Goal: Task Accomplishment & Management: Use online tool/utility

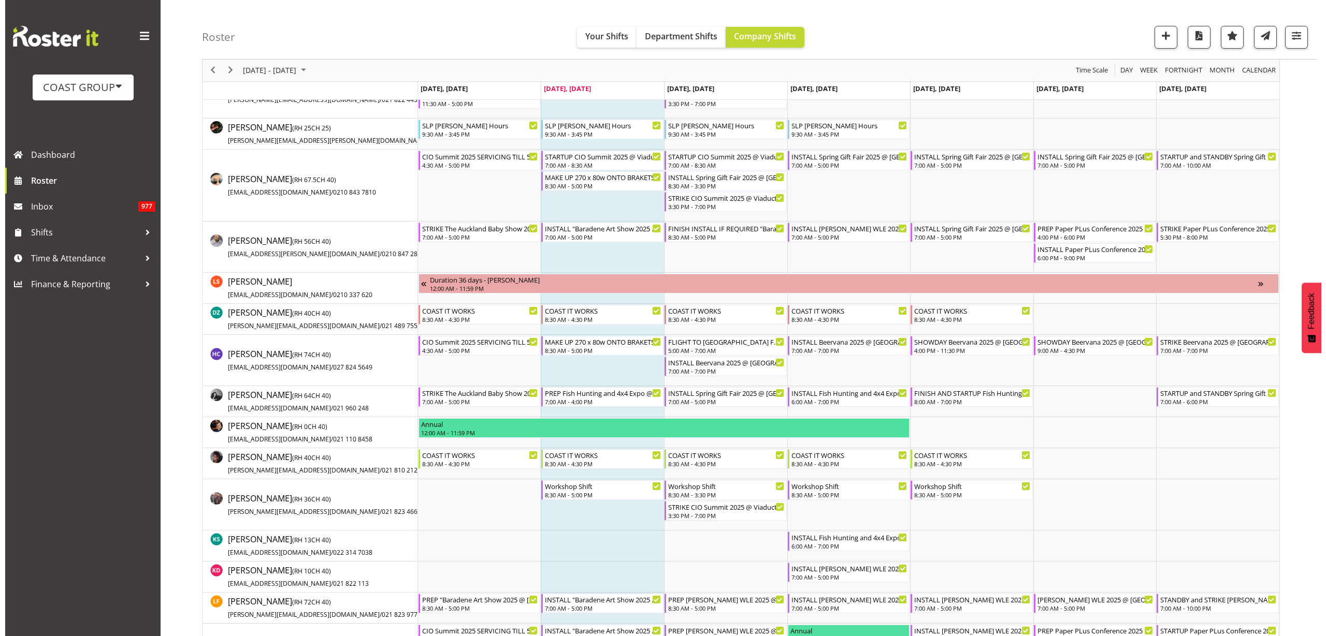
scroll to position [194, 0]
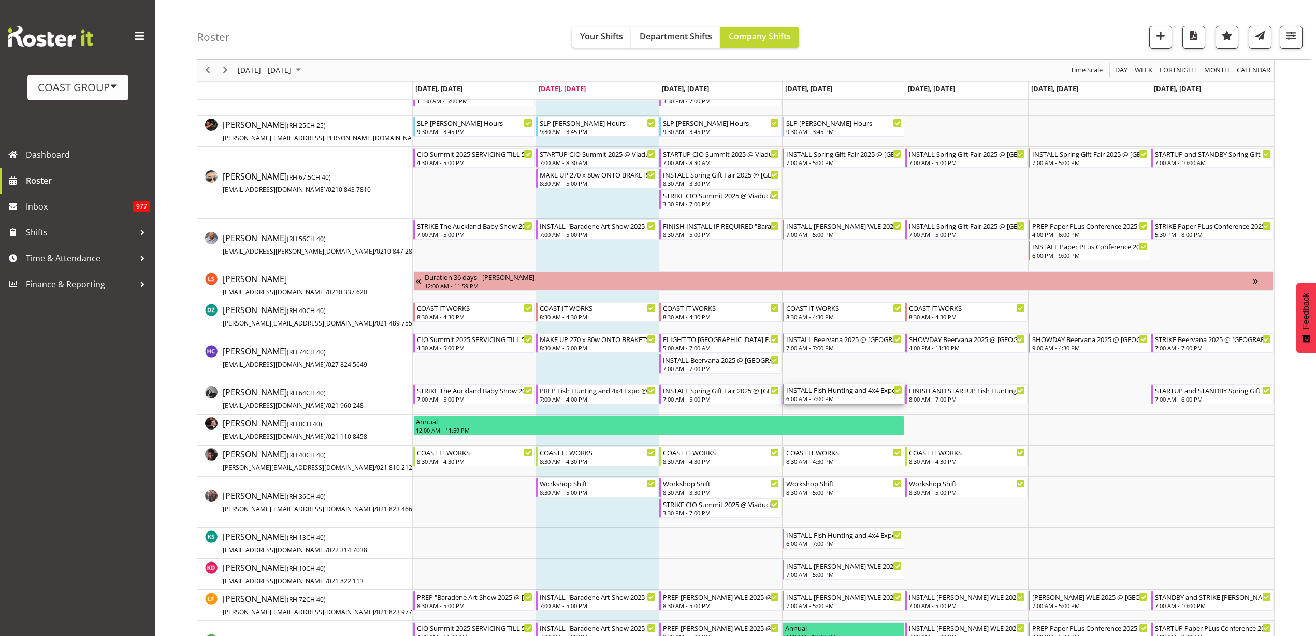
click at [834, 393] on div "INSTALL Fish Hunting and 4x4 Expo @ Energy Events Center On Site @ 0900" at bounding box center [844, 390] width 117 height 10
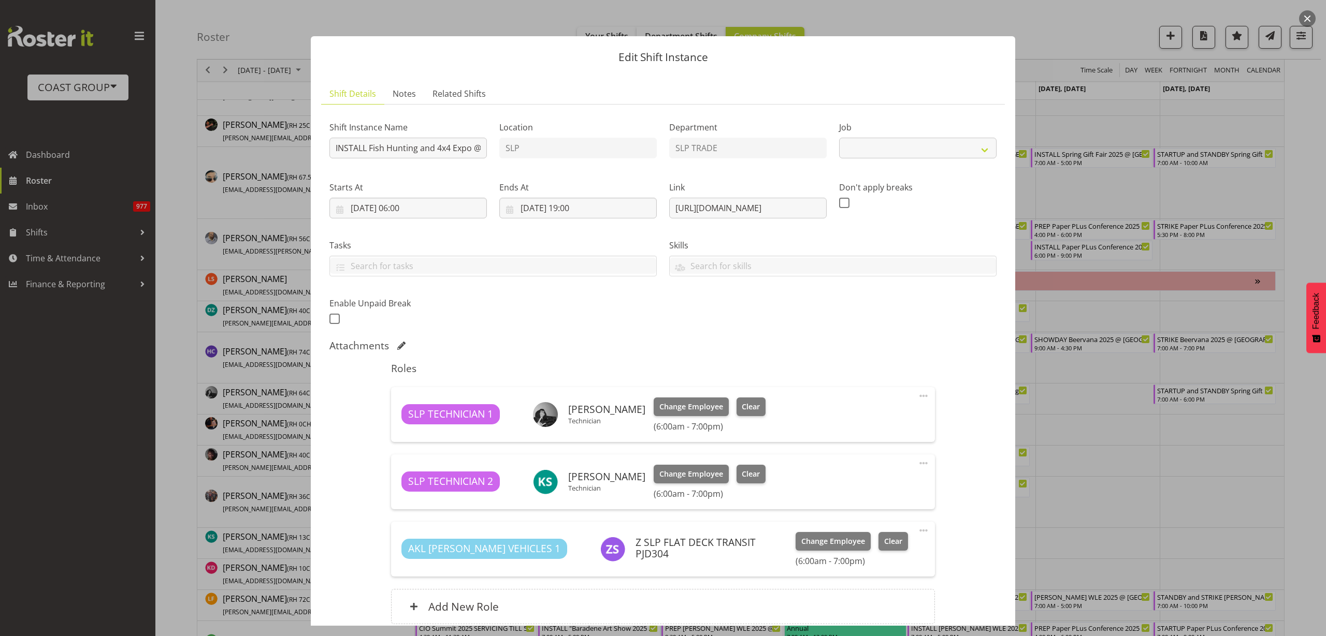
select select "10524"
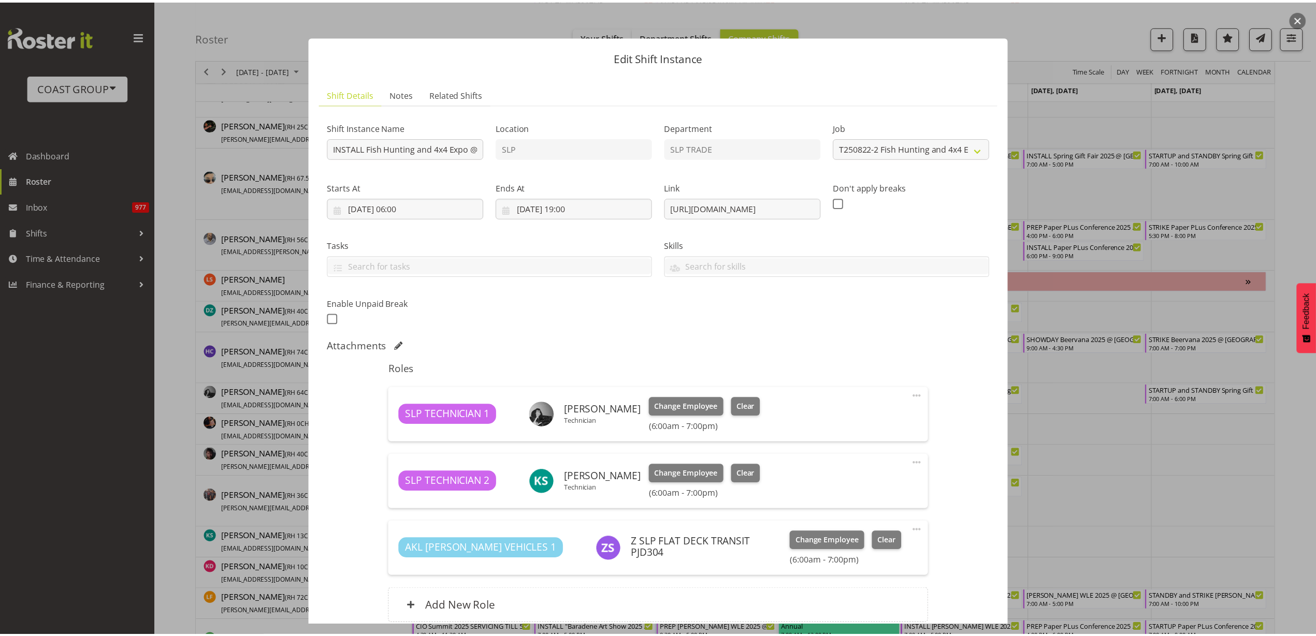
scroll to position [91, 0]
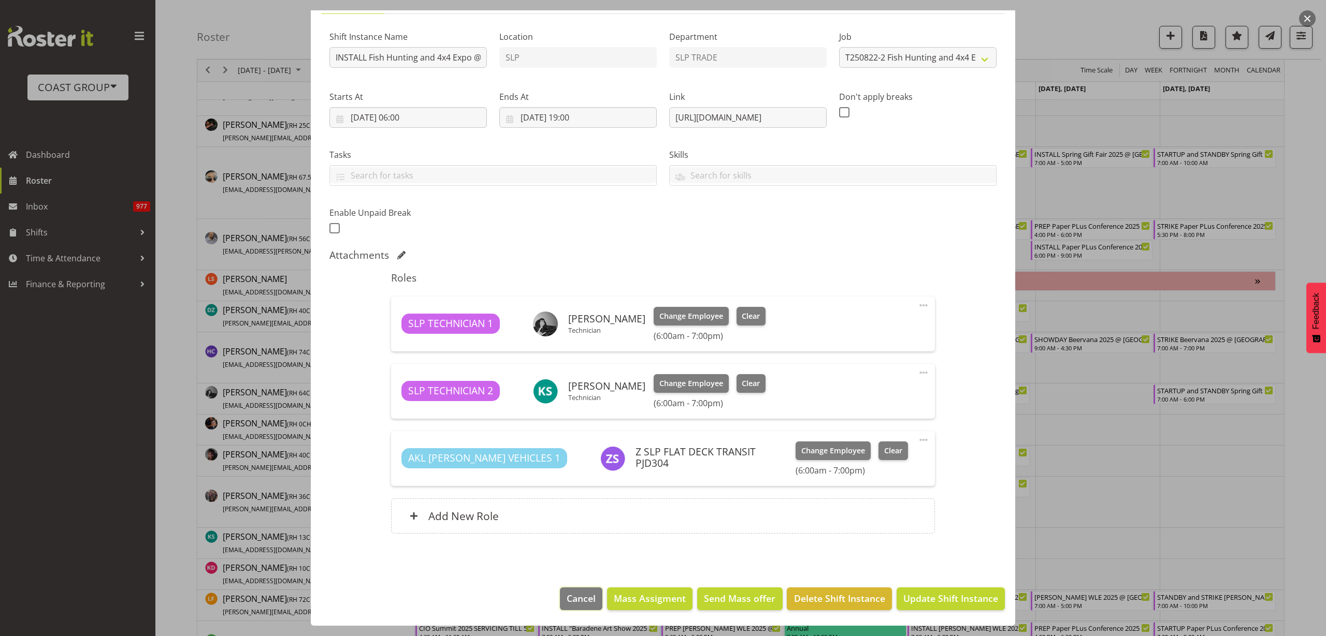
click at [566, 597] on span "Cancel" at bounding box center [580, 598] width 29 height 13
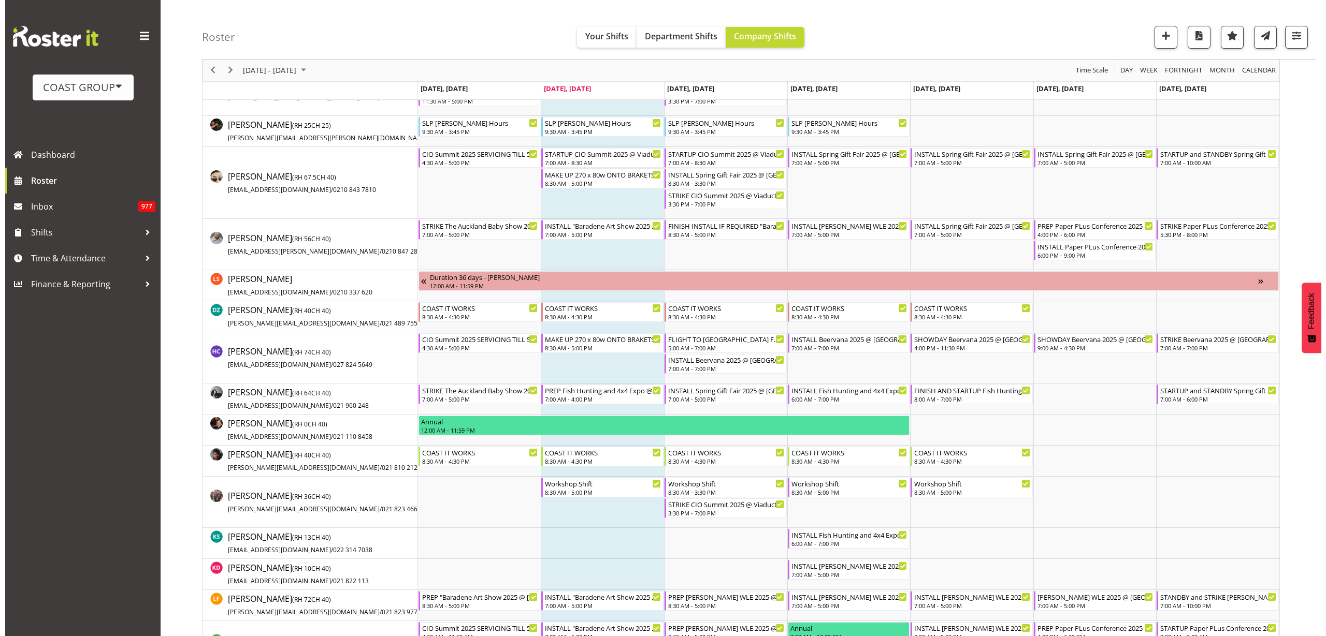
scroll to position [0, 0]
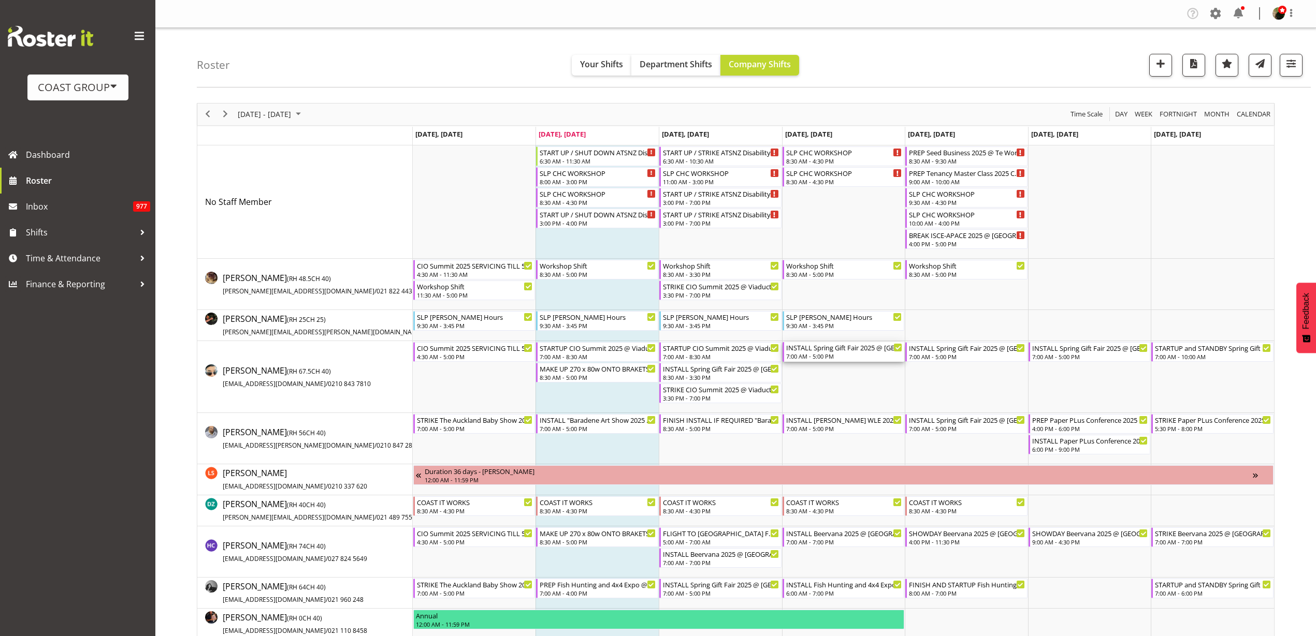
click at [830, 350] on div "INSTALL Spring Gift Fair 2025 @ [GEOGRAPHIC_DATA]" at bounding box center [844, 347] width 117 height 10
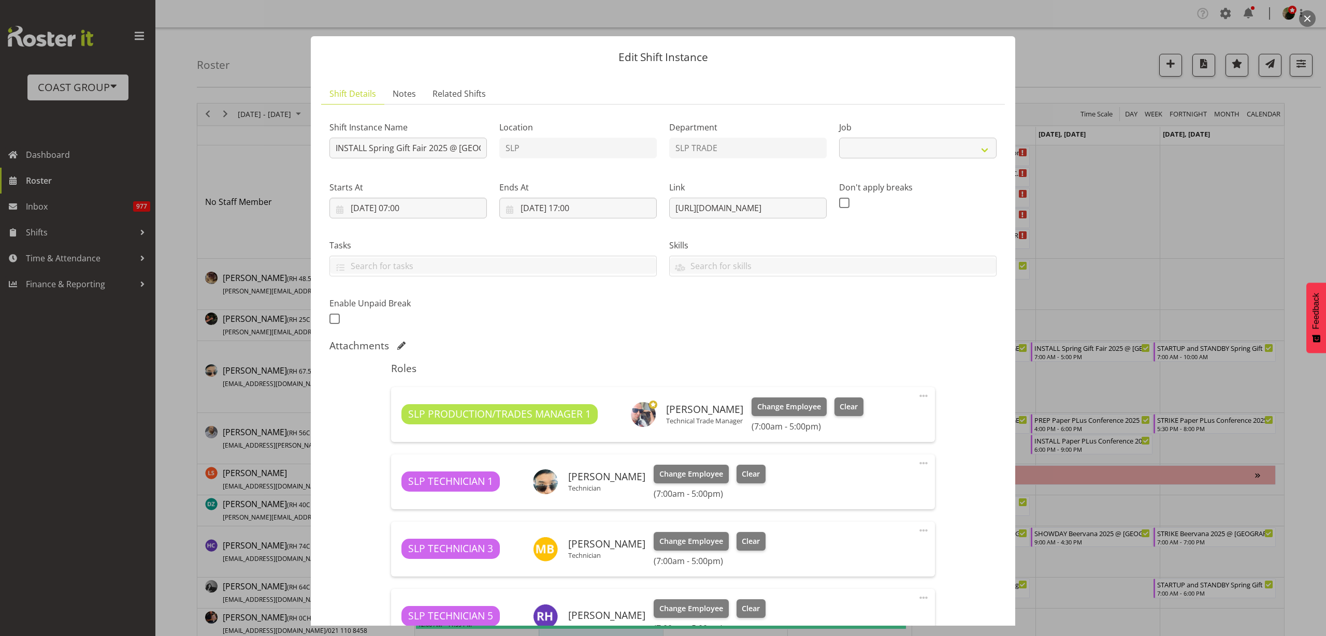
select select "9150"
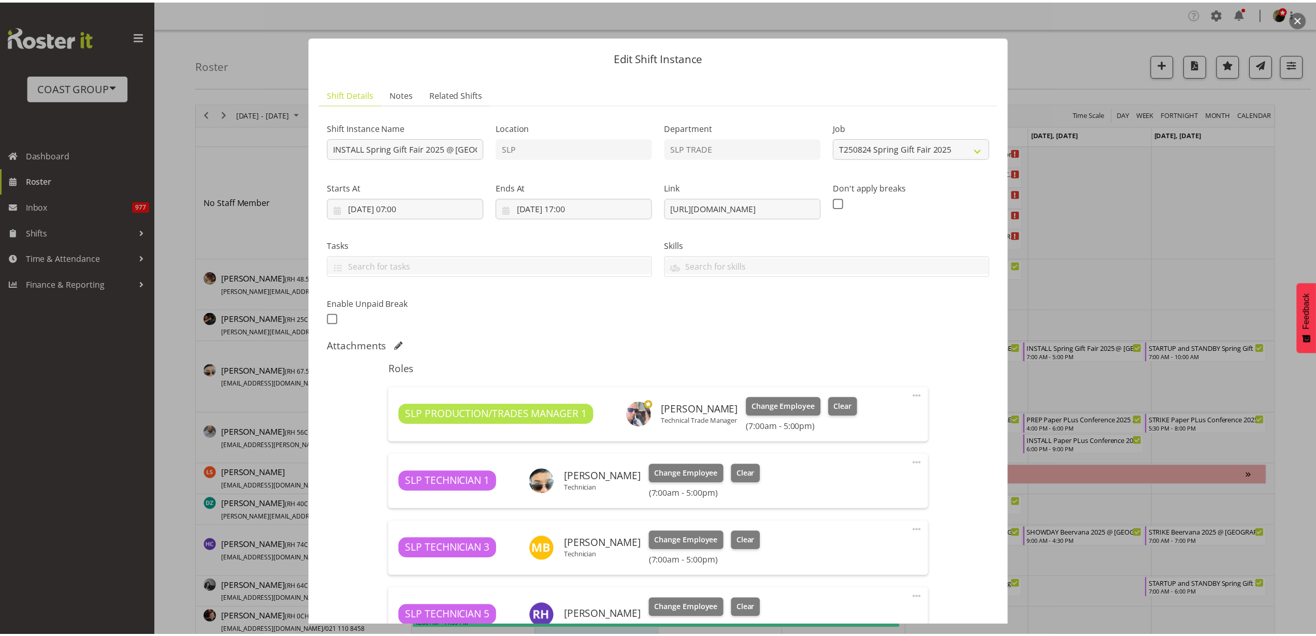
scroll to position [293, 0]
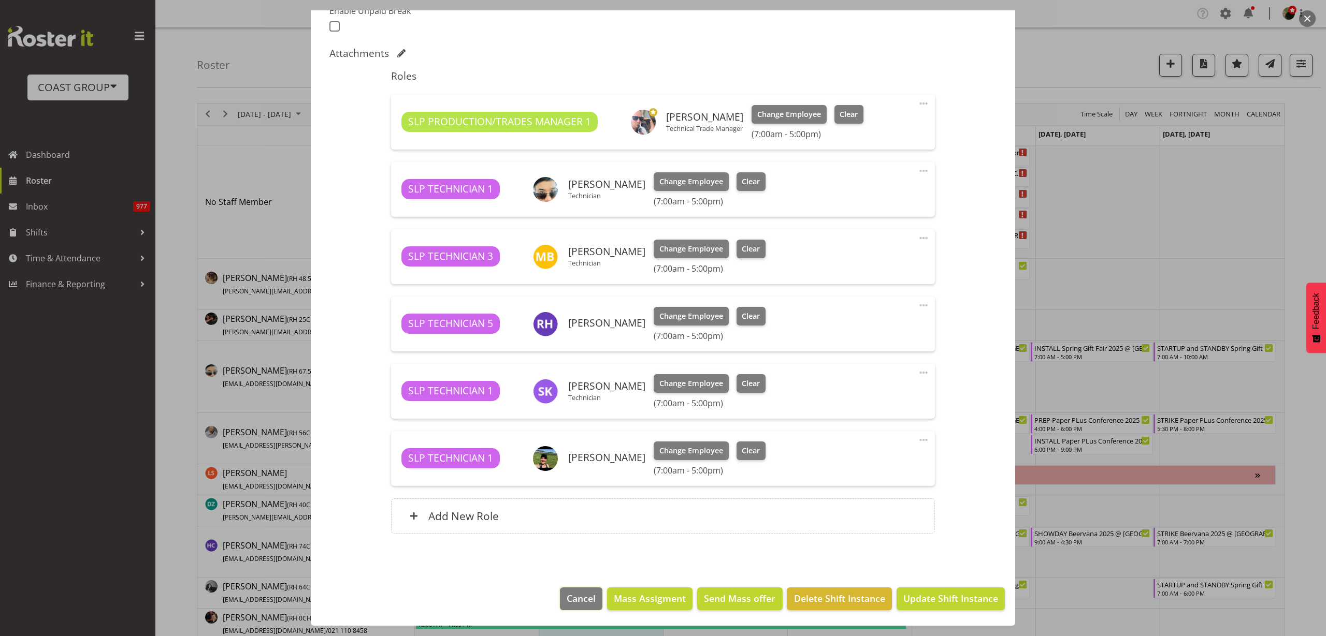
click at [572, 599] on span "Cancel" at bounding box center [580, 598] width 29 height 13
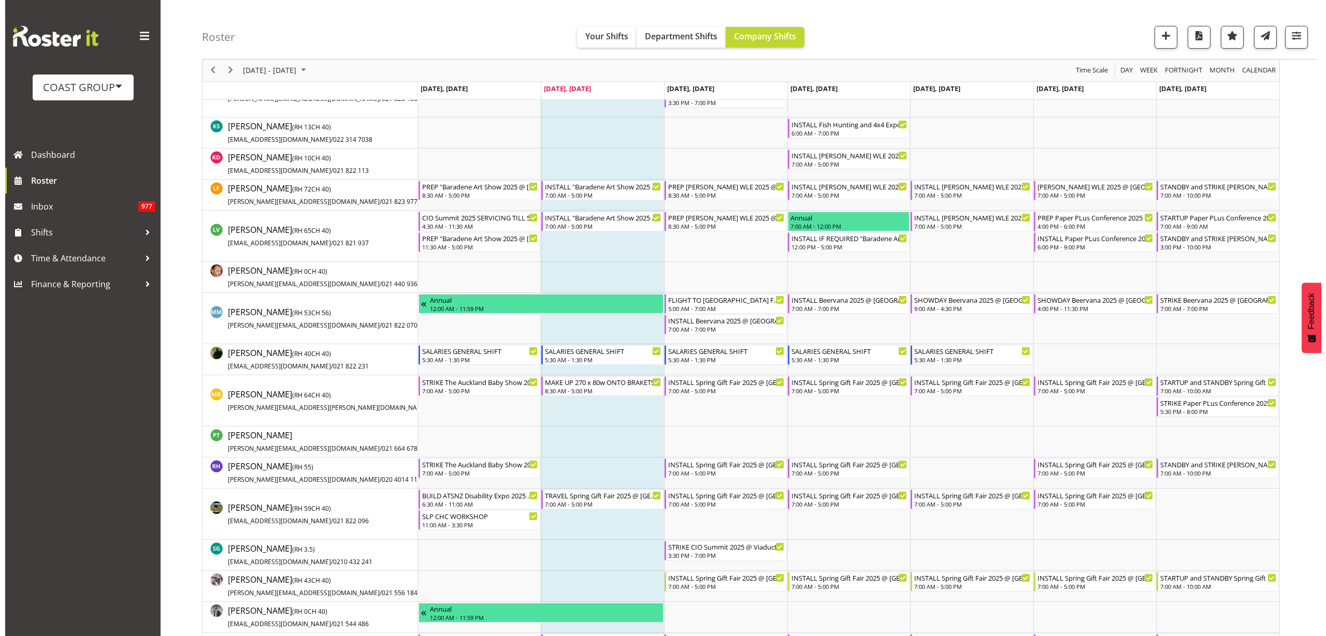
scroll to position [647, 0]
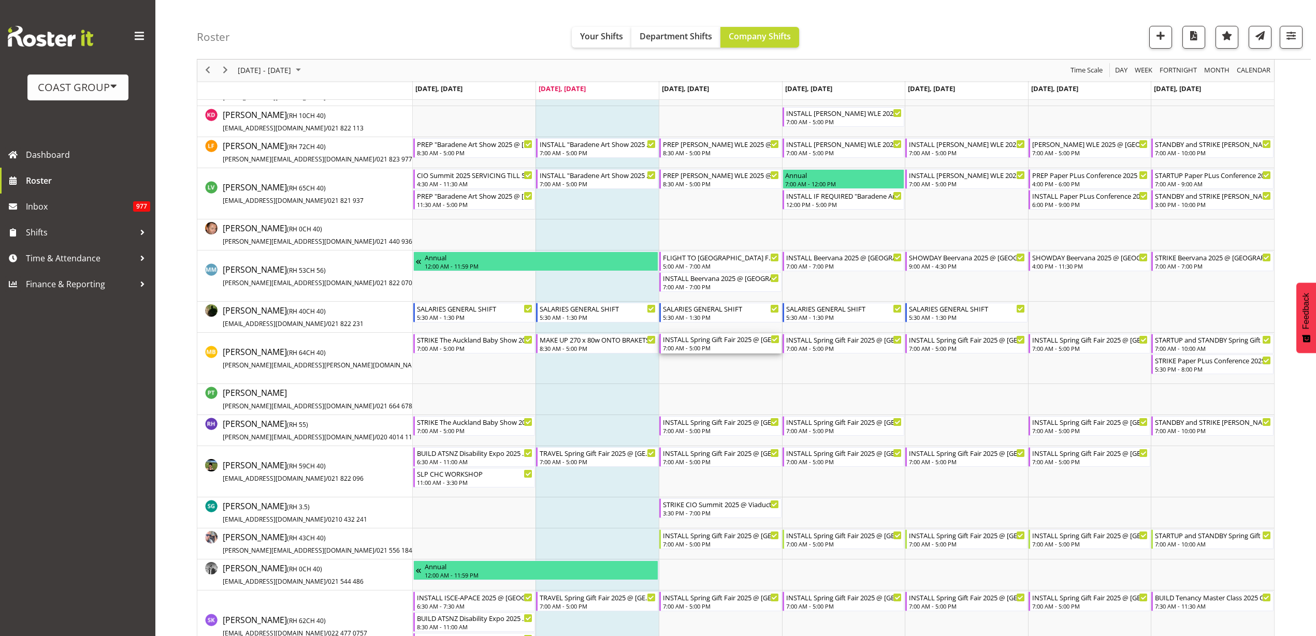
click at [703, 343] on div "INSTALL Spring Gift Fair 2025 @ [GEOGRAPHIC_DATA]" at bounding box center [721, 339] width 117 height 10
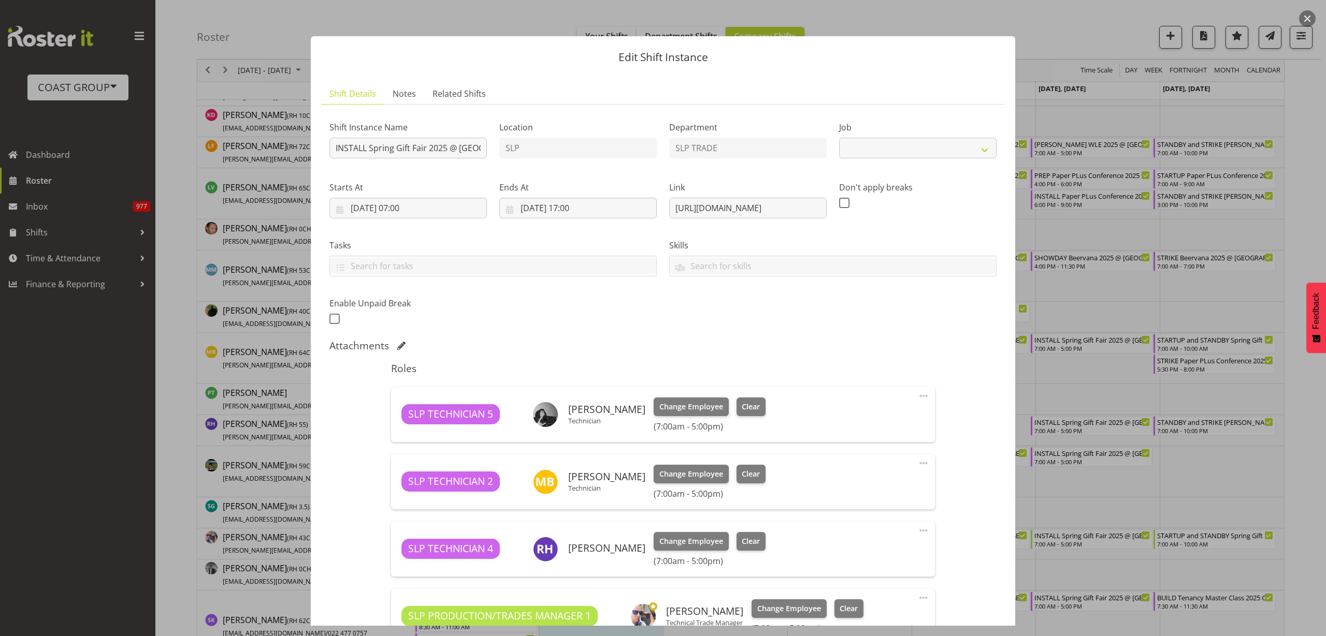
select select "9150"
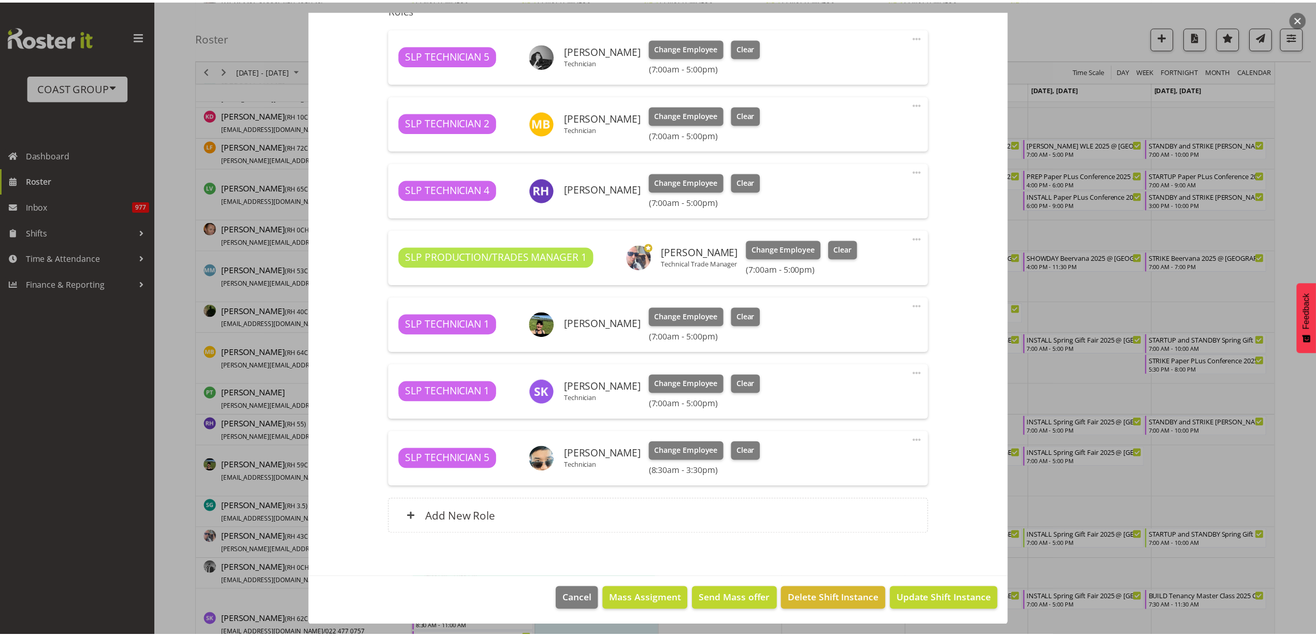
scroll to position [360, 0]
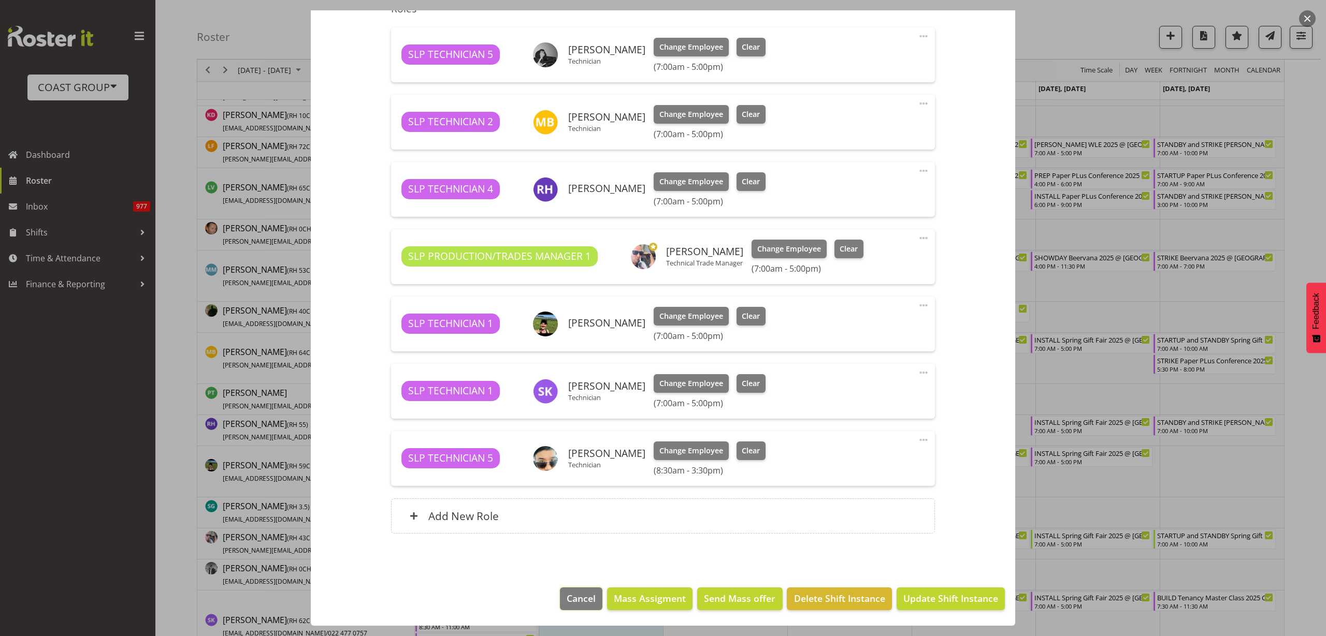
click at [576, 605] on button "Cancel" at bounding box center [581, 599] width 42 height 23
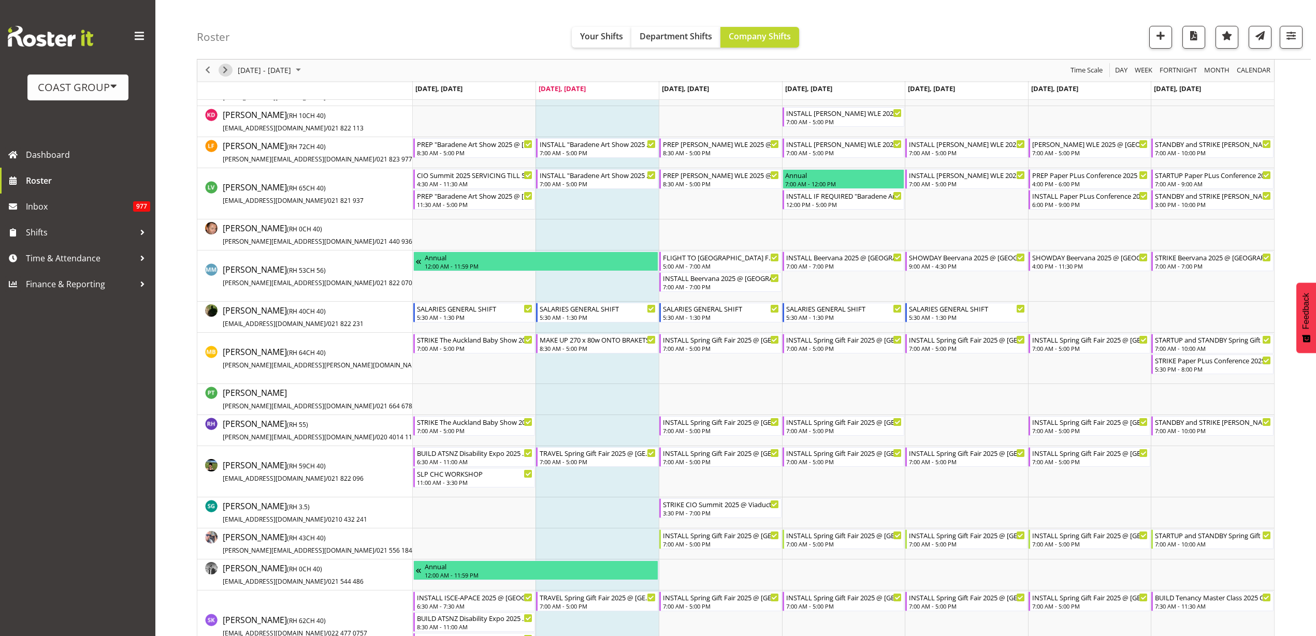
click at [226, 68] on span "Next" at bounding box center [225, 70] width 12 height 13
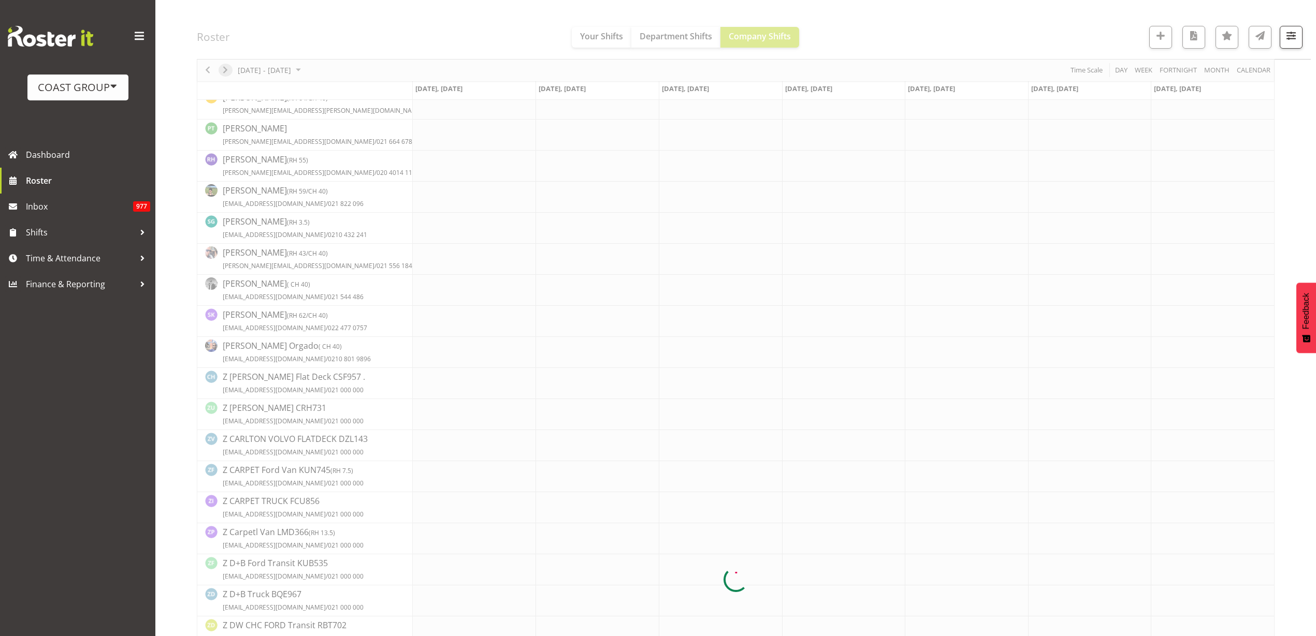
scroll to position [0, 0]
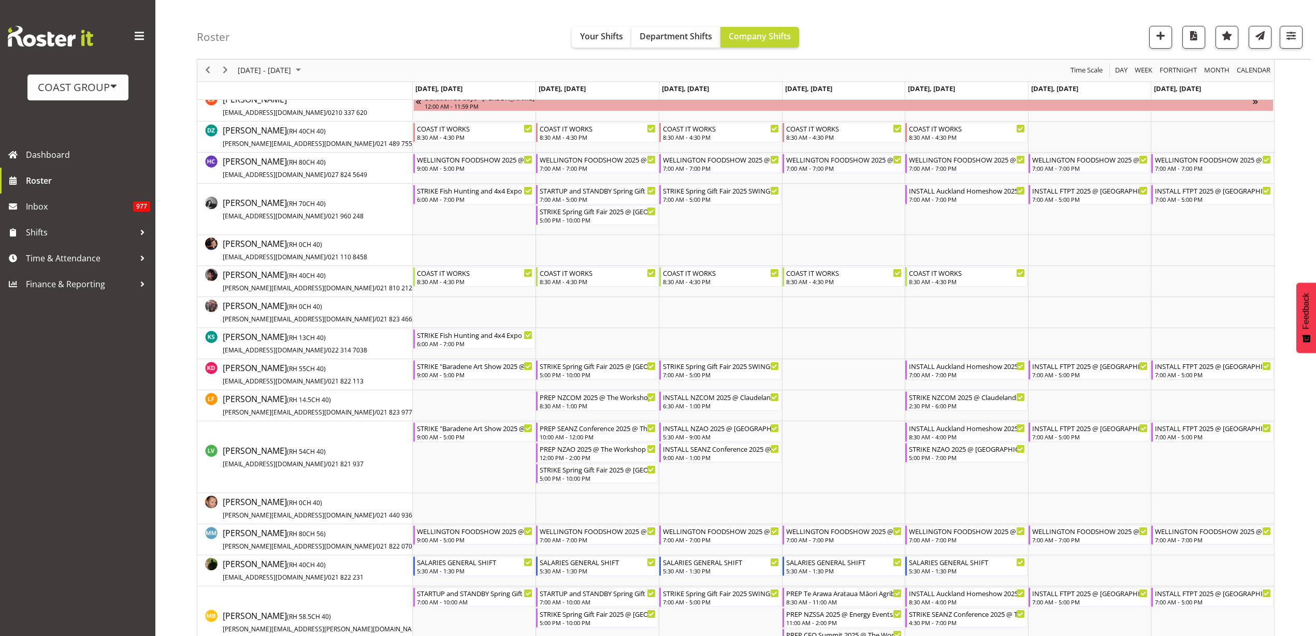
scroll to position [388, 0]
